Goal: Information Seeking & Learning: Learn about a topic

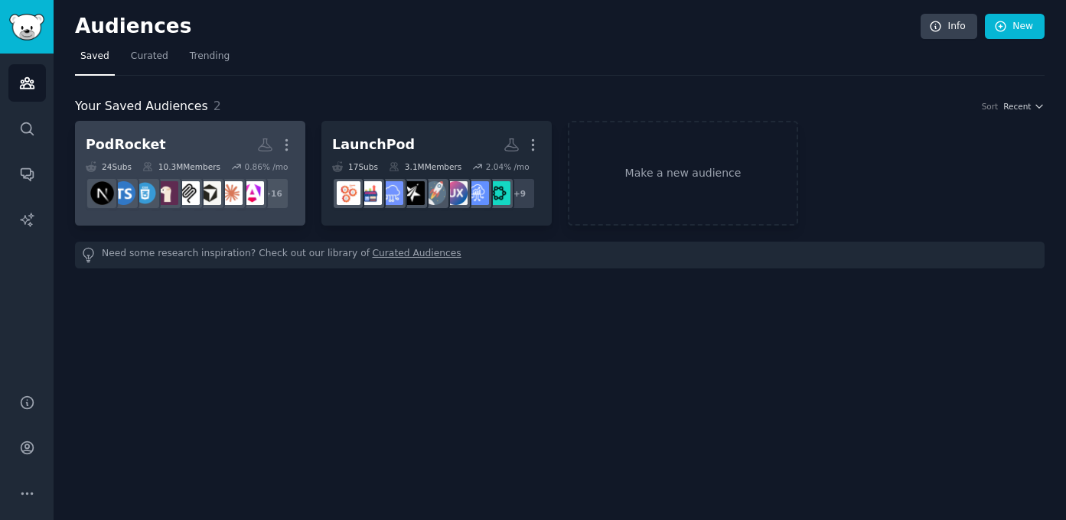
click at [177, 174] on dd "+ 16" at bounding box center [190, 193] width 209 height 43
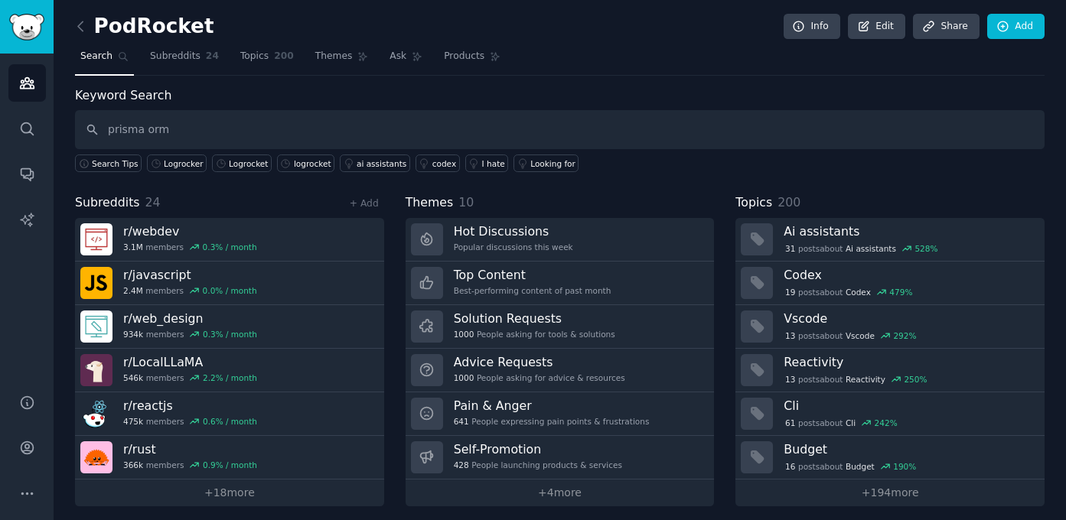
type input "prisma orm"
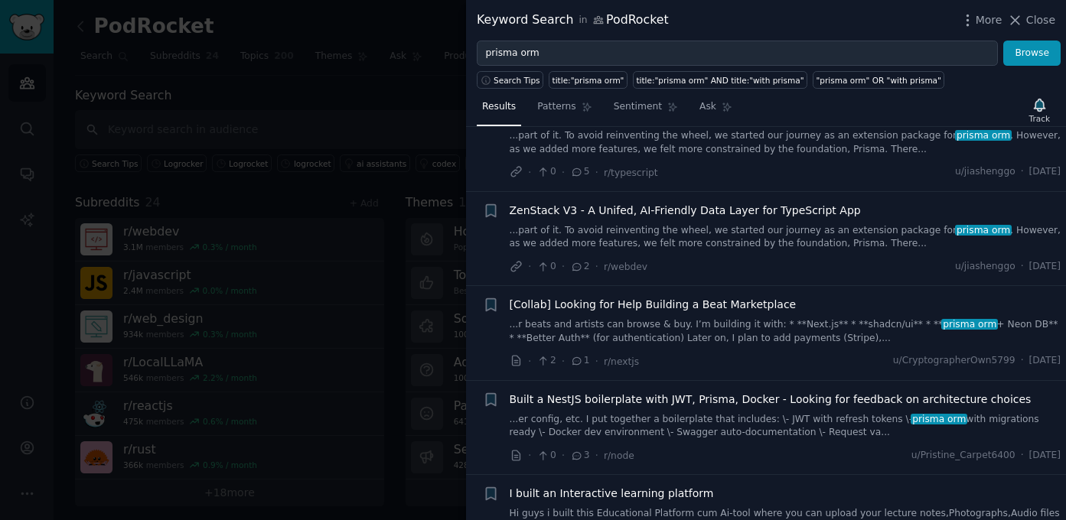
scroll to position [992, 0]
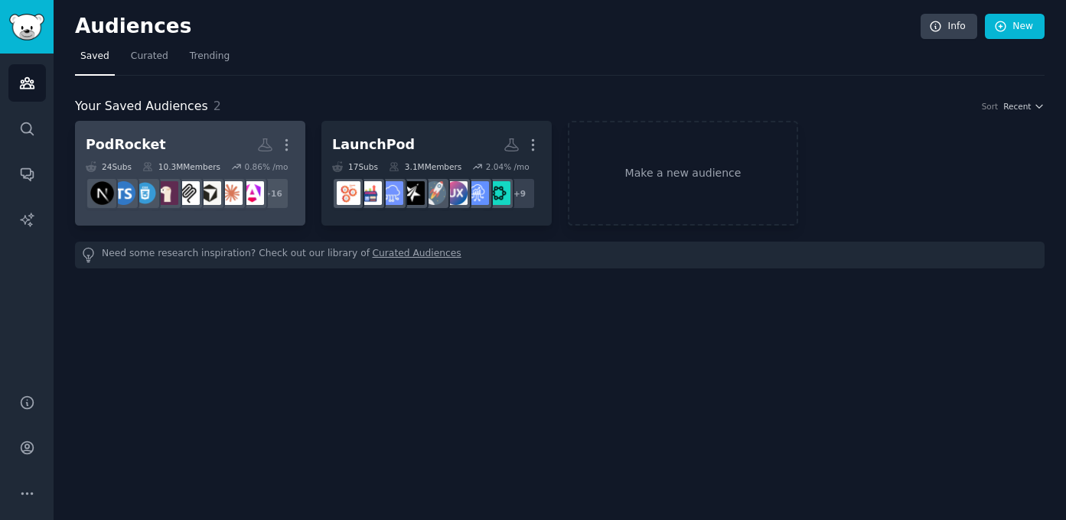
click at [167, 128] on link "PodRocket More 24 Sub s 10.3M Members 0.86 % /mo r/mcp + 16" at bounding box center [190, 173] width 230 height 105
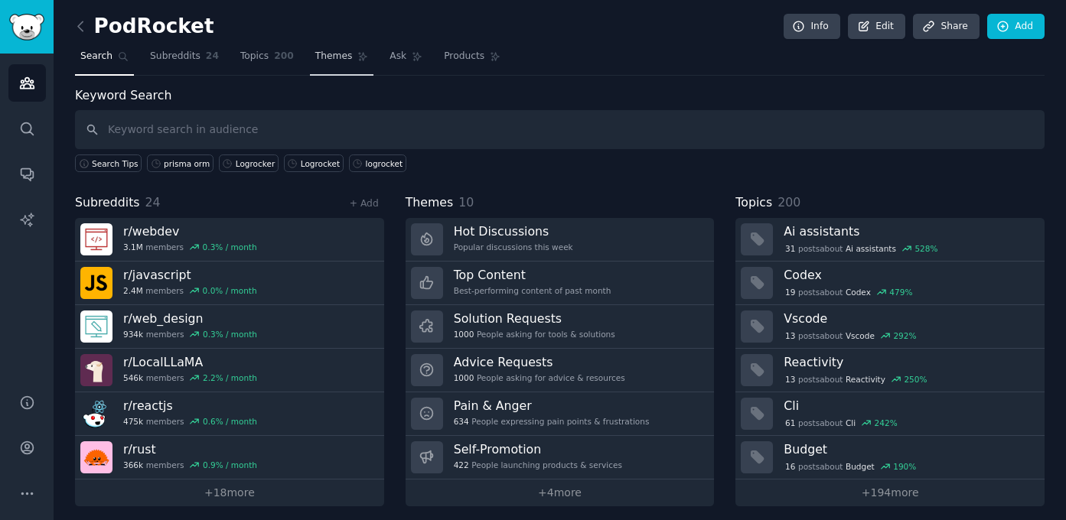
click at [346, 62] on span "Themes" at bounding box center [333, 57] width 37 height 14
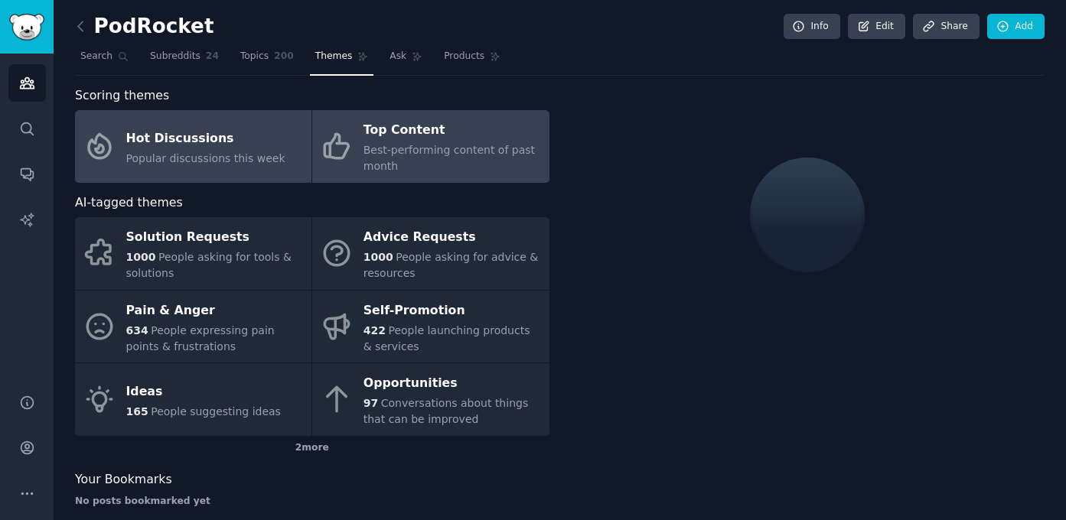
click at [412, 165] on div "Best-performing content of past month" at bounding box center [452, 158] width 178 height 32
click at [268, 156] on span "Popular discussions this week" at bounding box center [205, 158] width 159 height 12
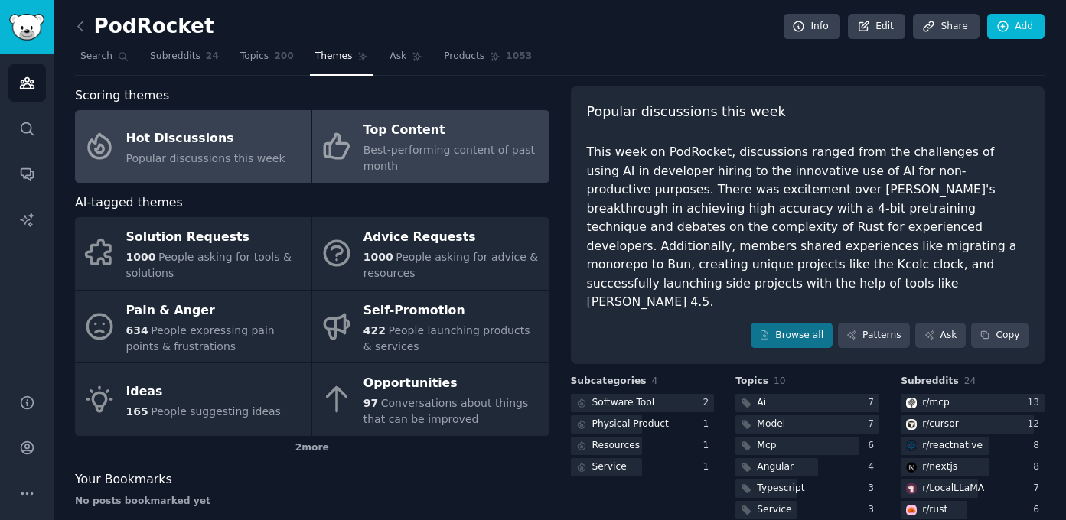
click at [509, 160] on div "Best-performing content of past month" at bounding box center [452, 158] width 178 height 32
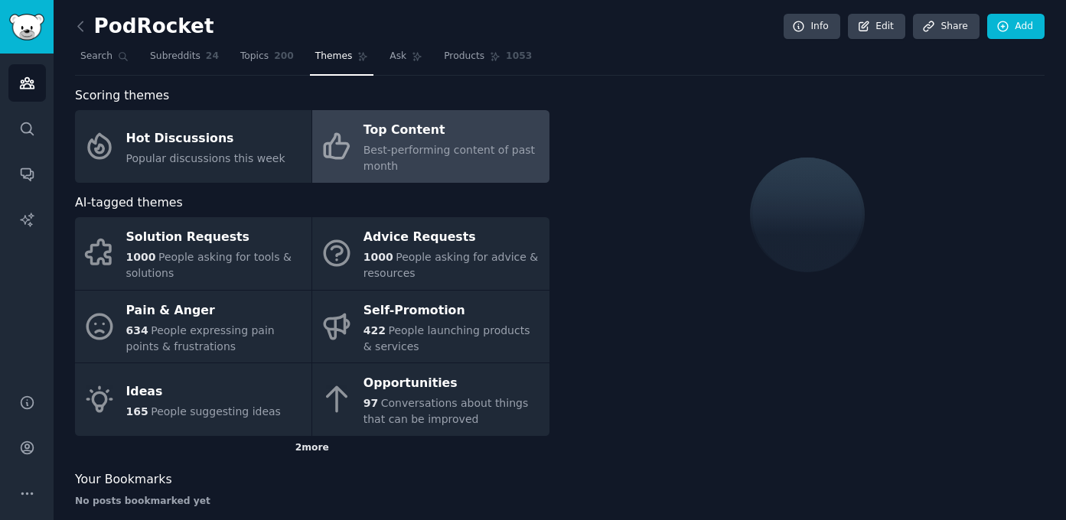
click at [291, 443] on div "2 more" at bounding box center [312, 448] width 474 height 24
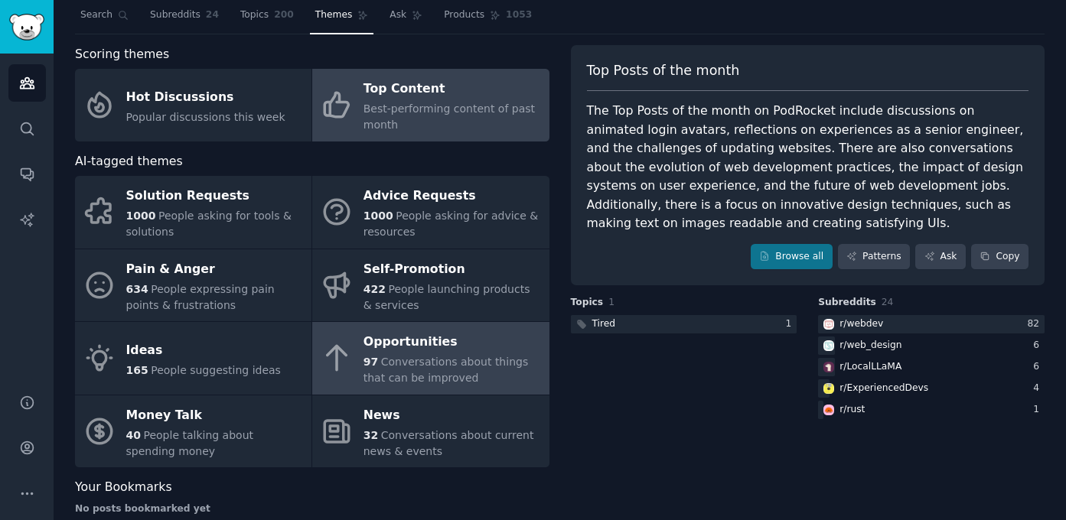
scroll to position [69, 0]
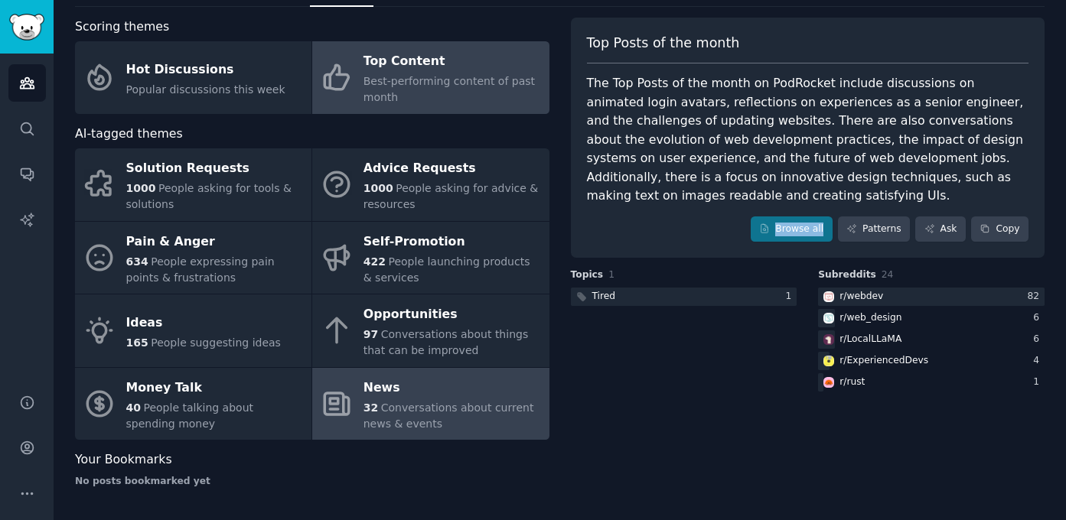
click at [453, 399] on div "News" at bounding box center [452, 388] width 178 height 24
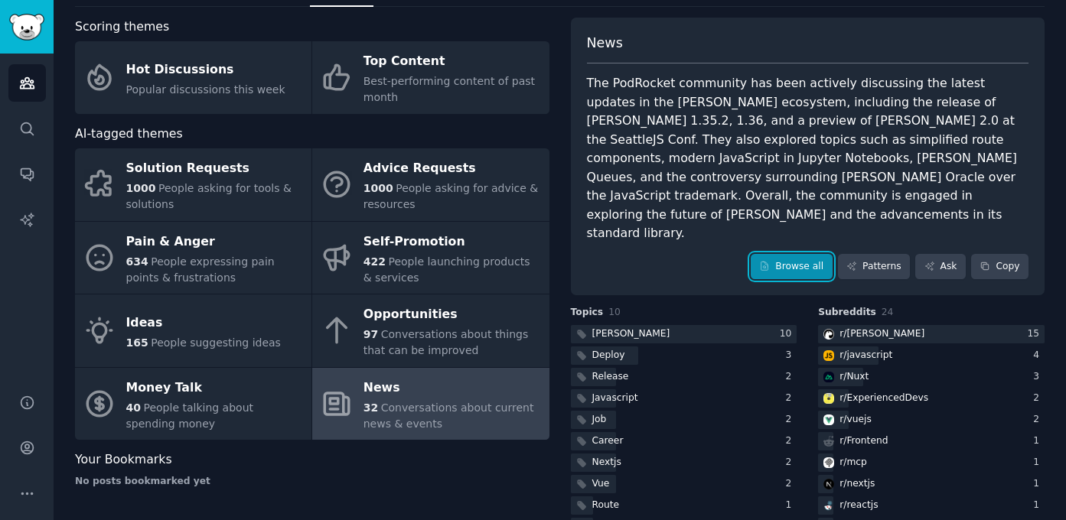
click at [771, 254] on link "Browse all" at bounding box center [792, 267] width 82 height 26
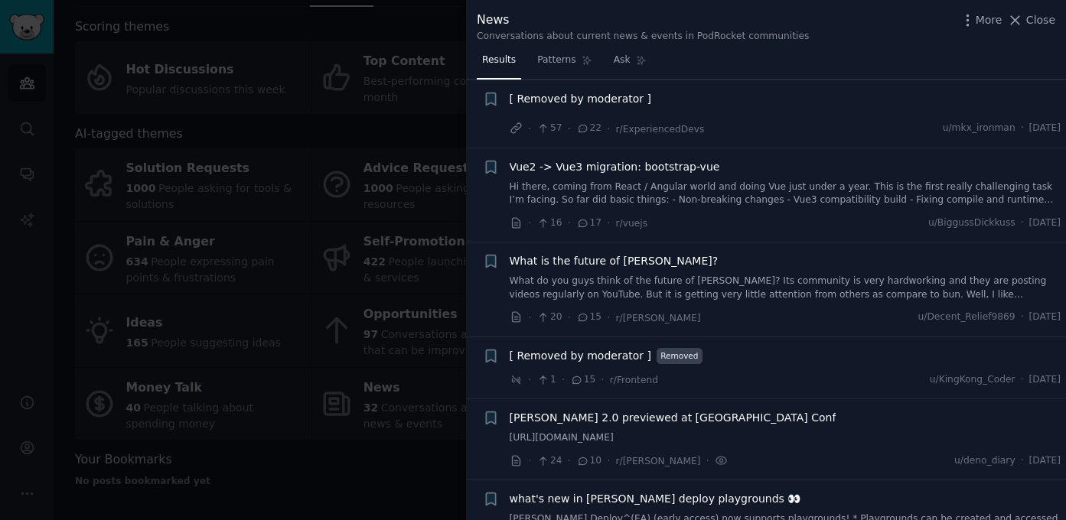
scroll to position [347, 0]
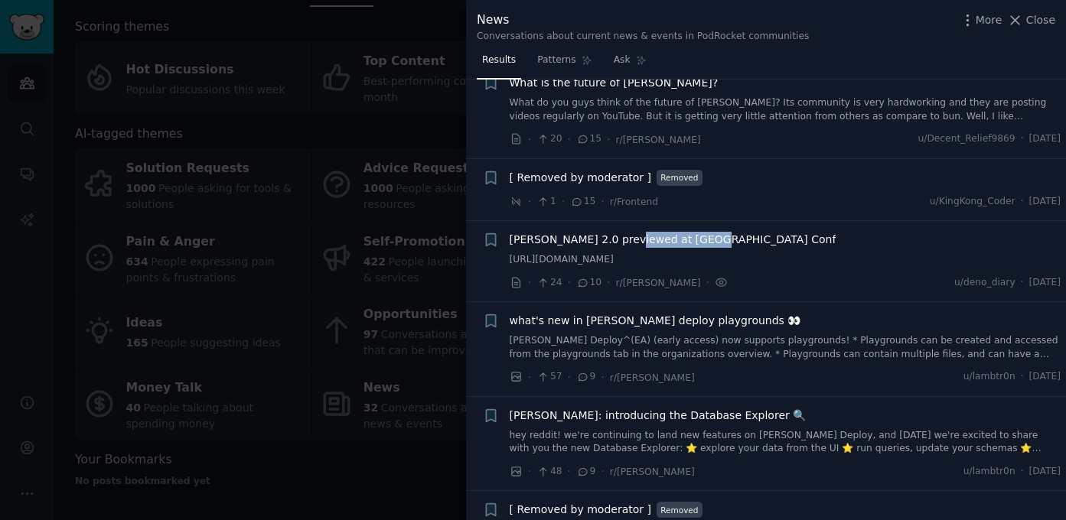
drag, startPoint x: 724, startPoint y: 244, endPoint x: 627, endPoint y: 241, distance: 97.2
click at [627, 241] on div "[PERSON_NAME] 2.0 previewed at [GEOGRAPHIC_DATA] Conf" at bounding box center [786, 240] width 552 height 16
copy span "SeattleJS Conf"
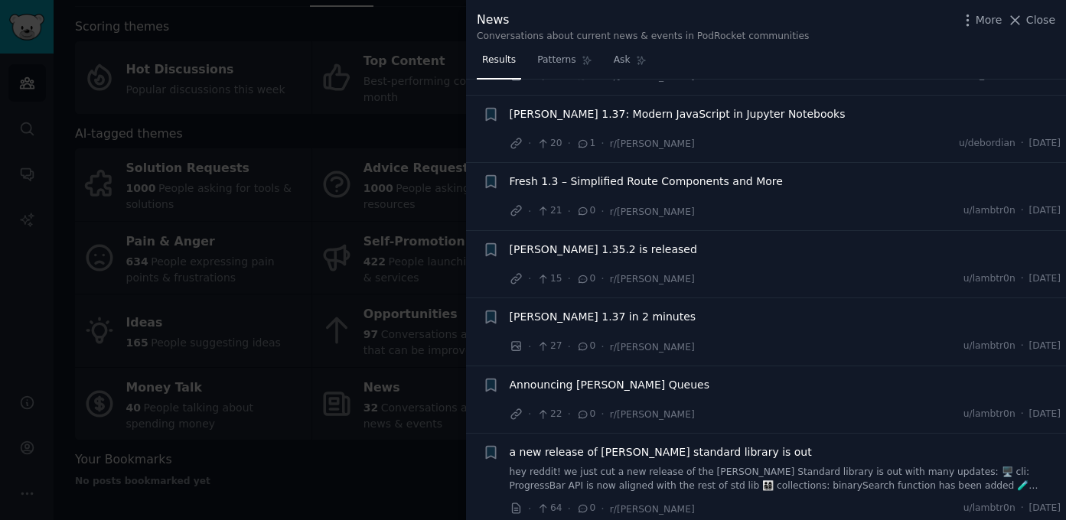
scroll to position [1846, 0]
